Goal: Task Accomplishment & Management: Use online tool/utility

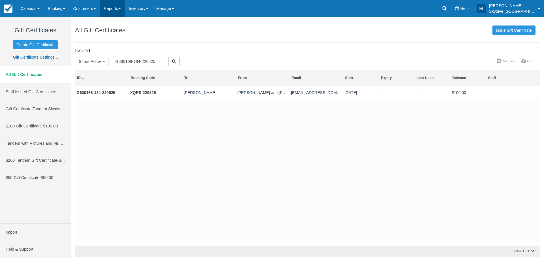
click at [121, 8] on span at bounding box center [119, 8] width 2 height 1
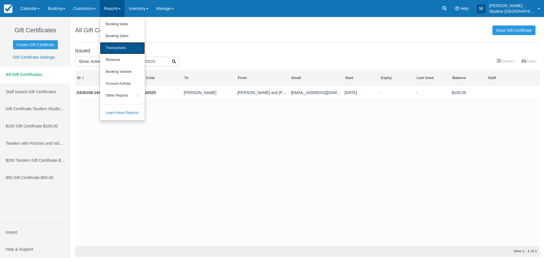
click at [117, 48] on link "Transactions" at bounding box center [122, 48] width 45 height 12
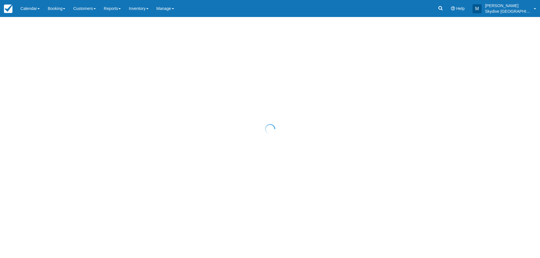
select select "10"
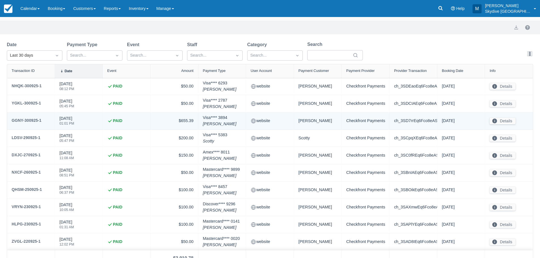
scroll to position [47, 0]
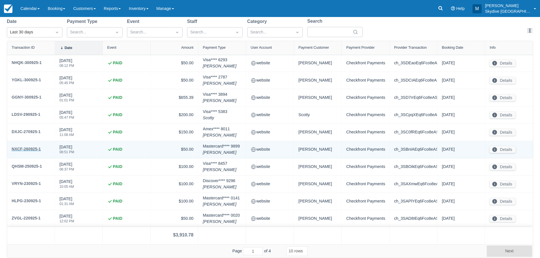
click at [31, 147] on div "NXCF-260925-1" at bounding box center [26, 149] width 29 height 7
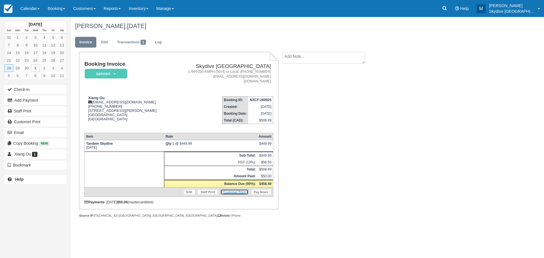
click at [243, 191] on link "Customer Print" at bounding box center [234, 192] width 28 height 6
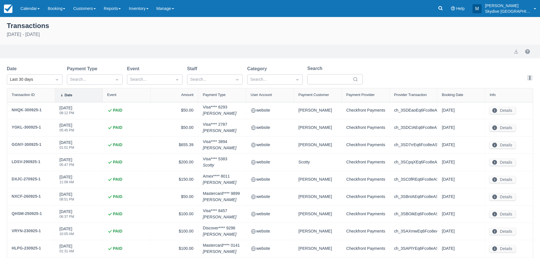
select select "10"
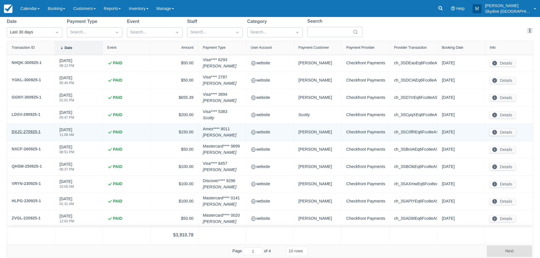
click at [23, 130] on div "DXJC-270925-1" at bounding box center [26, 131] width 29 height 7
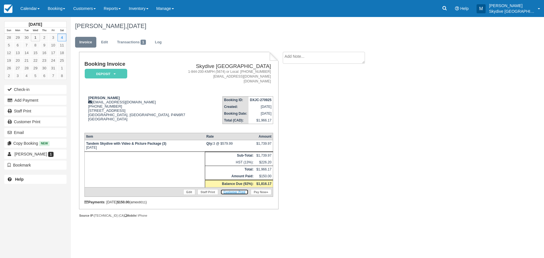
click at [234, 191] on link "Customer Print" at bounding box center [234, 192] width 28 height 6
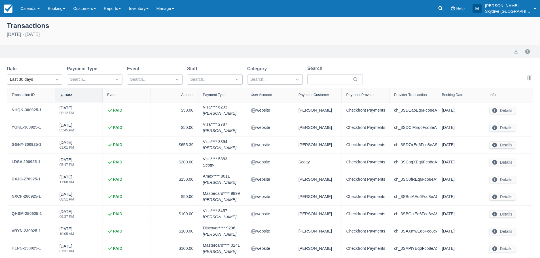
select select "10"
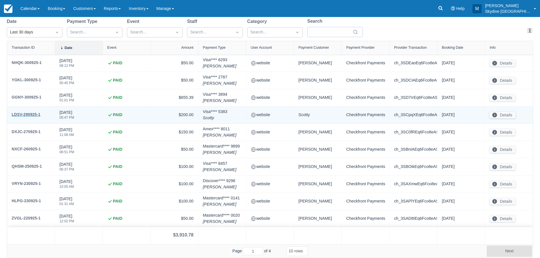
click at [27, 114] on div "LDSV-290925-1" at bounding box center [26, 114] width 29 height 7
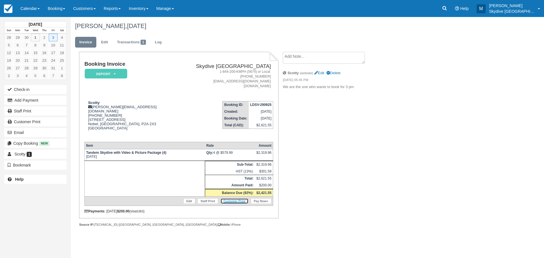
click at [237, 198] on link "Customer Print" at bounding box center [234, 201] width 28 height 6
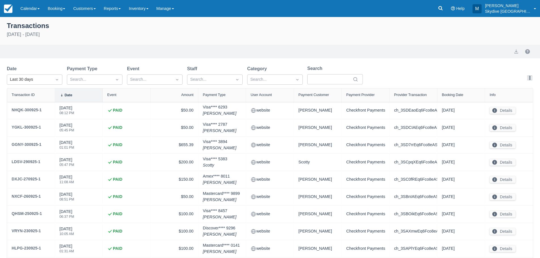
select select "10"
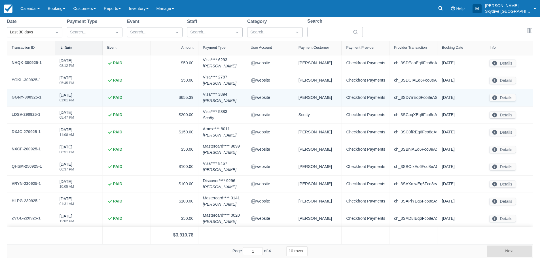
click at [28, 96] on div "GGNY-300925-1" at bounding box center [27, 97] width 30 height 7
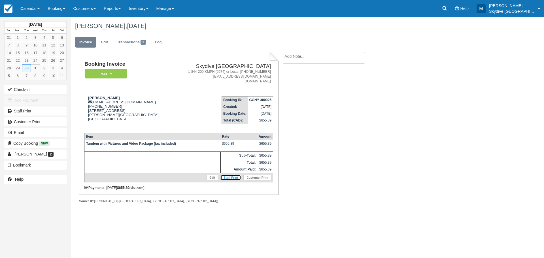
click at [237, 178] on link "Staff Print" at bounding box center [230, 178] width 21 height 6
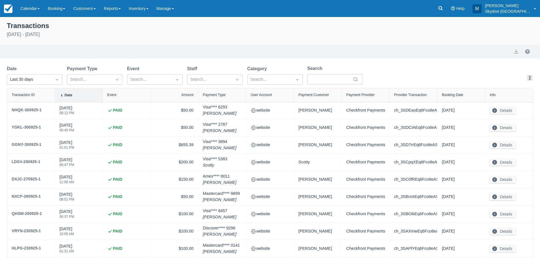
select select "10"
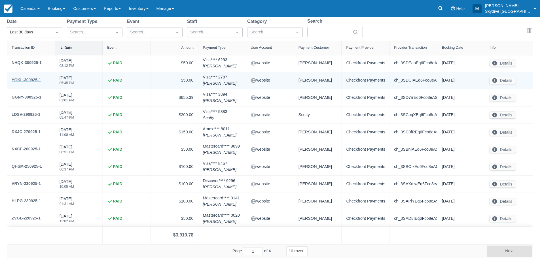
click at [28, 78] on div "YGKL-300925-1" at bounding box center [26, 79] width 29 height 7
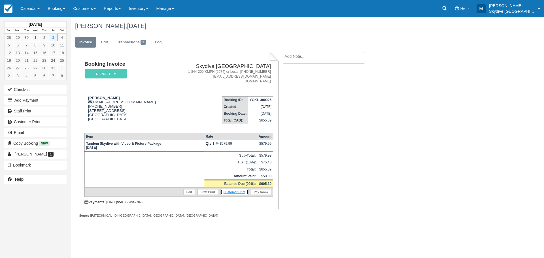
click at [241, 191] on link "Customer Print" at bounding box center [234, 192] width 28 height 6
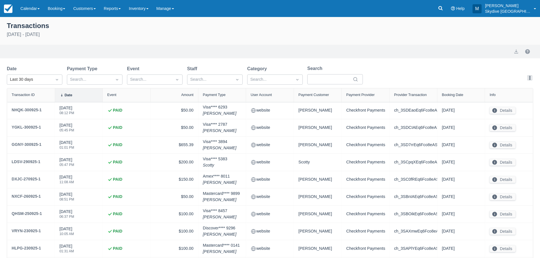
select select "10"
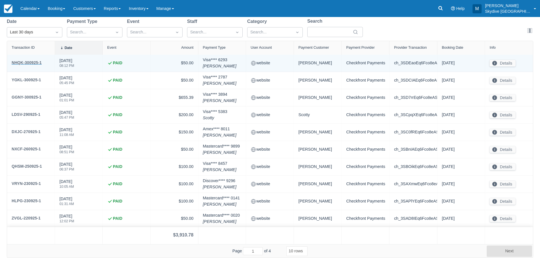
click at [28, 62] on div "NHQK-300925-1" at bounding box center [27, 62] width 30 height 7
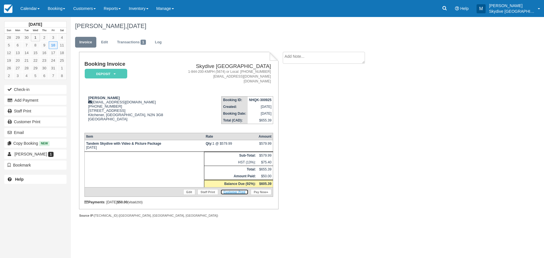
click at [237, 193] on link "Customer Print" at bounding box center [234, 192] width 28 height 6
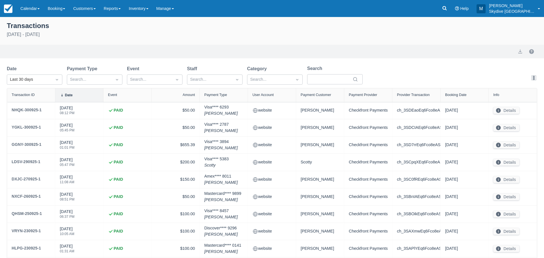
select select "10"
